Goal: Check status: Check status

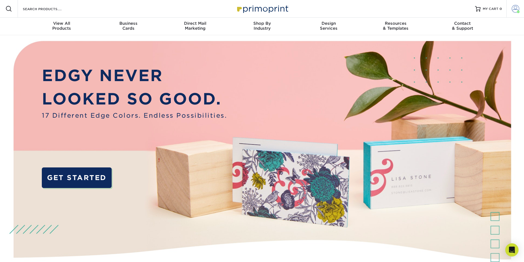
click at [513, 7] on span at bounding box center [516, 9] width 8 height 8
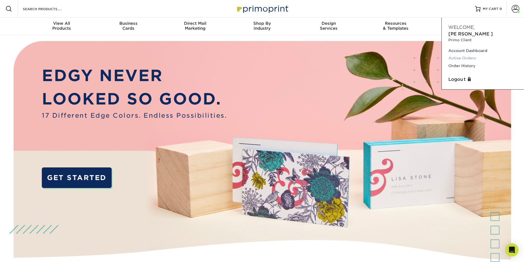
click at [469, 55] on link "Active Orders" at bounding box center [483, 58] width 69 height 7
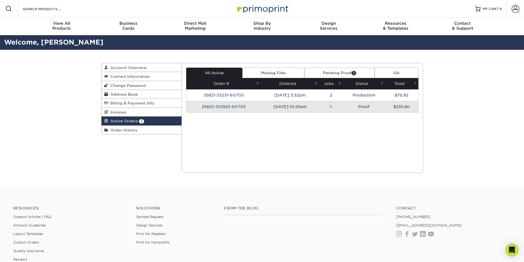
click at [233, 107] on td "25825-102583-60705" at bounding box center [223, 107] width 75 height 12
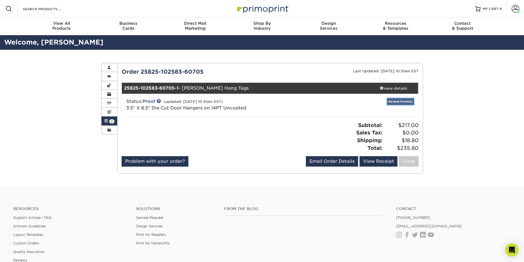
click at [395, 100] on link "Review Proof(s)" at bounding box center [400, 101] width 27 height 7
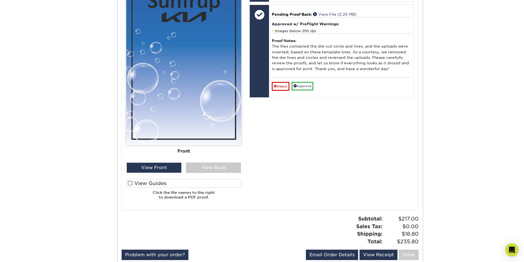
scroll to position [385, 0]
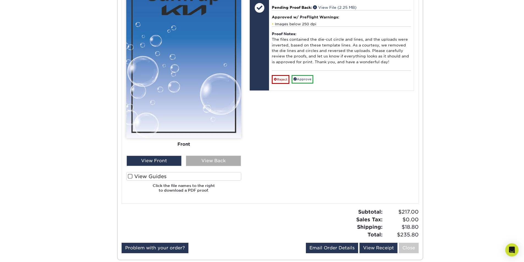
click at [217, 158] on div "View Back" at bounding box center [213, 161] width 55 height 10
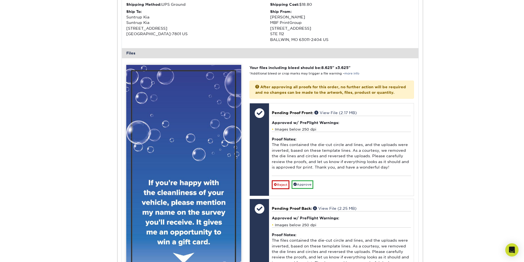
scroll to position [193, 0]
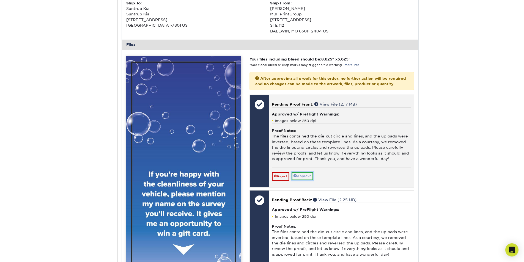
click at [311, 181] on link "Approve" at bounding box center [303, 176] width 22 height 9
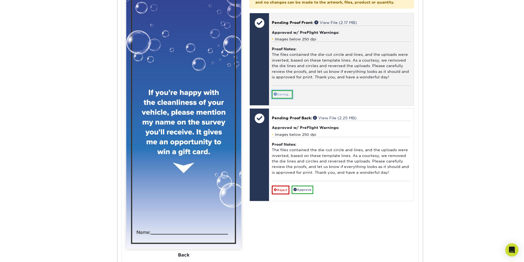
scroll to position [330, 0]
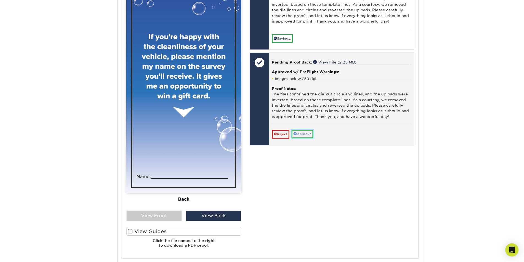
click at [312, 138] on link "Approve" at bounding box center [303, 134] width 22 height 9
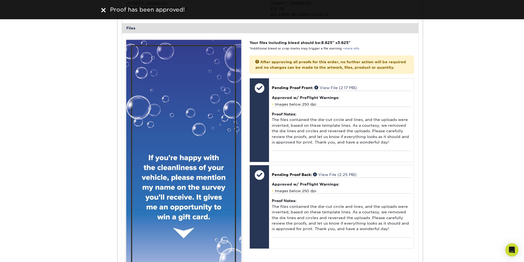
scroll to position [83, 0]
